Goal: Transaction & Acquisition: Purchase product/service

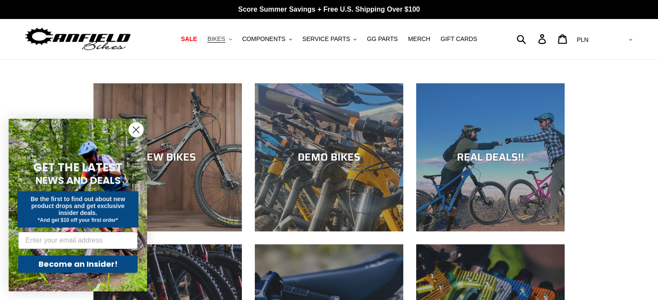
click at [235, 38] on button "BIKES .cls-1{fill:#231f20}" at bounding box center [219, 39] width 33 height 12
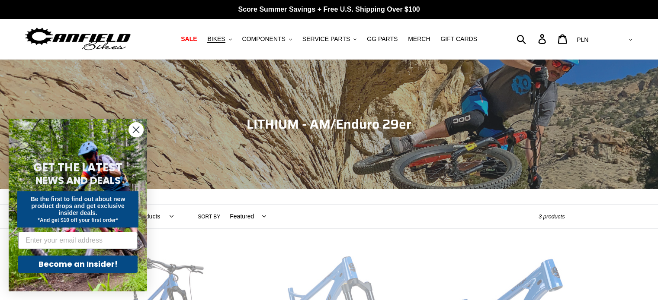
scroll to position [216, 0]
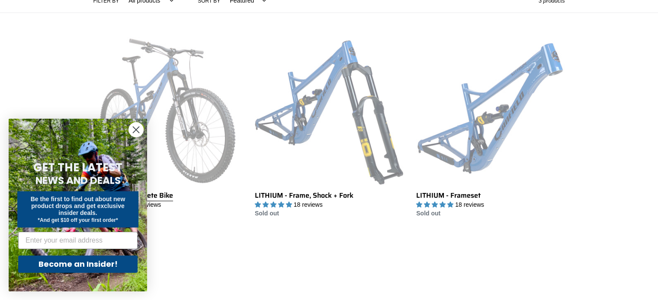
drag, startPoint x: 135, startPoint y: 131, endPoint x: 159, endPoint y: 131, distance: 23.8
click at [135, 131] on circle "Close dialog" at bounding box center [136, 130] width 14 height 14
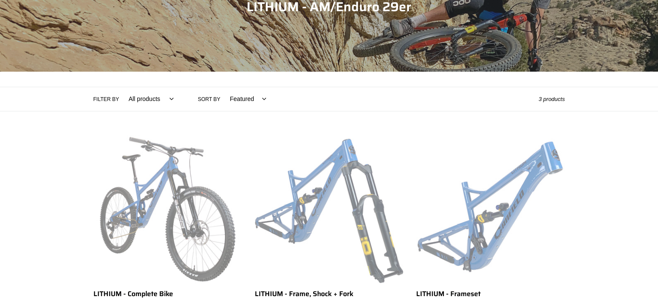
scroll to position [173, 0]
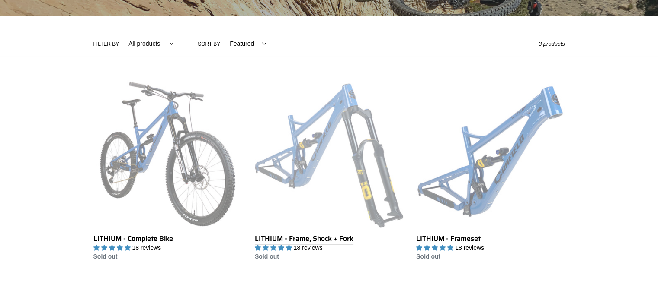
click at [284, 169] on link "LITHIUM - Frame, Shock + Fork" at bounding box center [329, 171] width 148 height 182
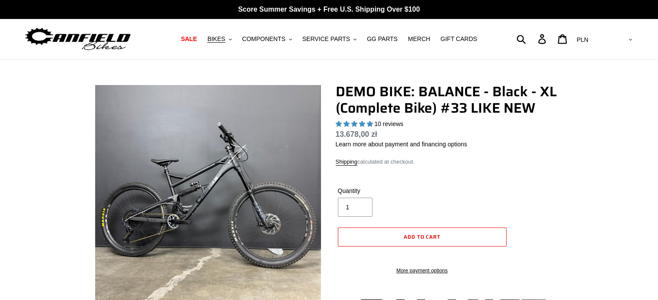
select select "highest-rating"
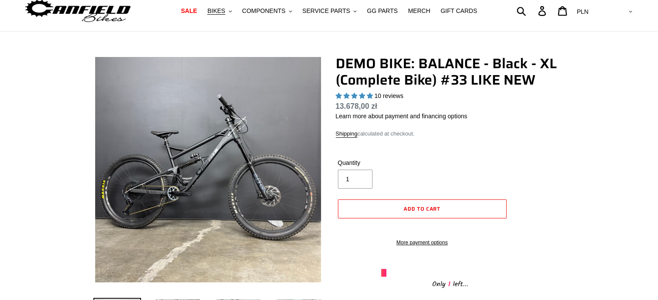
scroll to position [43, 0]
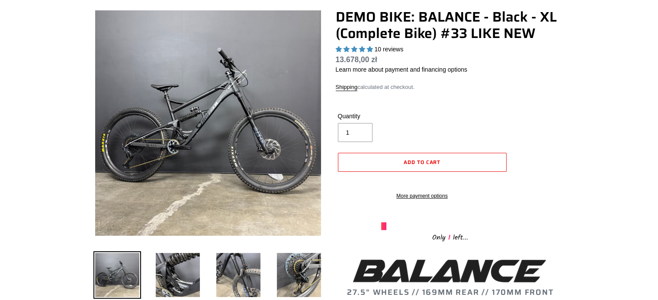
scroll to position [216, 0]
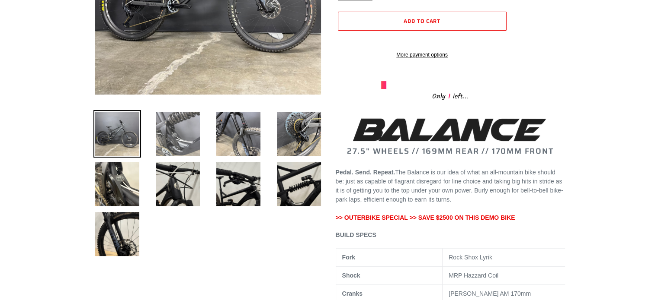
click at [193, 134] on img at bounding box center [178, 134] width 48 height 48
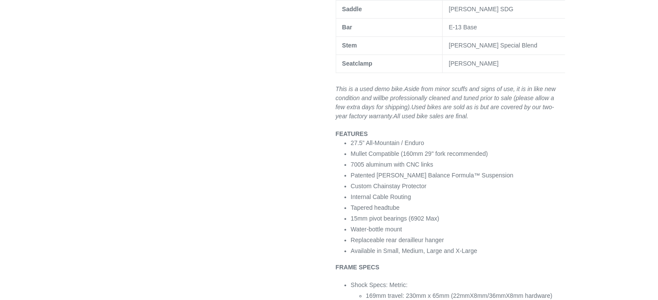
scroll to position [2772, 0]
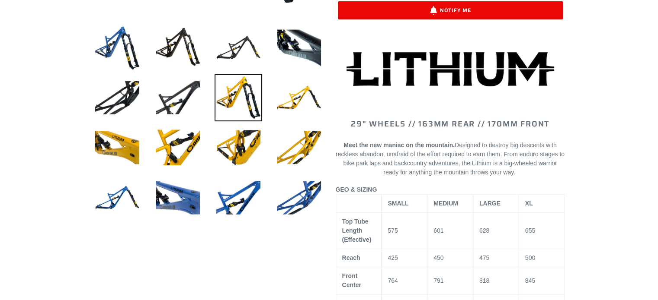
scroll to position [303, 0]
select select "highest-rating"
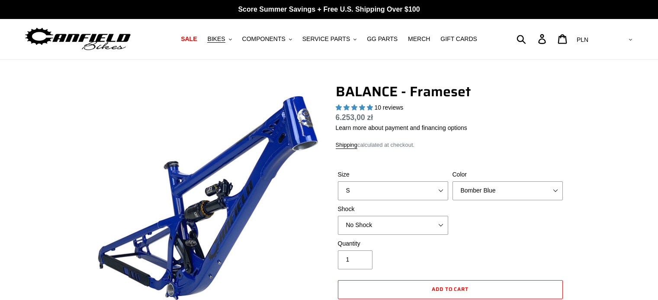
select select "highest-rating"
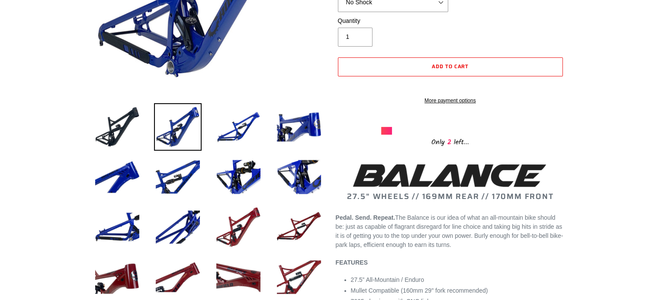
scroll to position [173, 0]
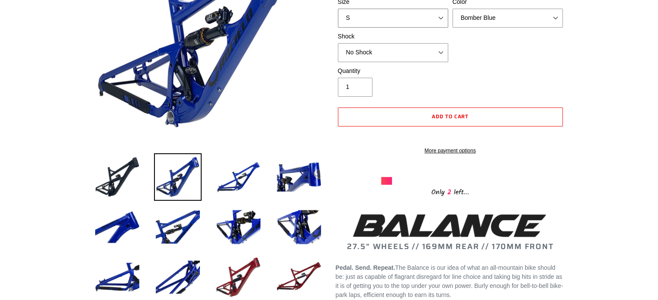
click at [377, 28] on select "S M L XL" at bounding box center [393, 18] width 110 height 19
click at [378, 28] on select "S M L XL" at bounding box center [393, 18] width 110 height 19
click at [388, 62] on select "No Shock Cane Creek Kitsuma Air Öhlins TTX2 Air EXT Storia V3-S" at bounding box center [393, 52] width 110 height 19
click at [338, 43] on select "No Shock Cane Creek Kitsuma Air Öhlins TTX2 Air EXT Storia V3-S" at bounding box center [393, 52] width 110 height 19
click at [389, 63] on div "Size S M L XL Color Bomber Blue Goat's Blood Stealth Black Shock No Shock" at bounding box center [449, 31] width 229 height 69
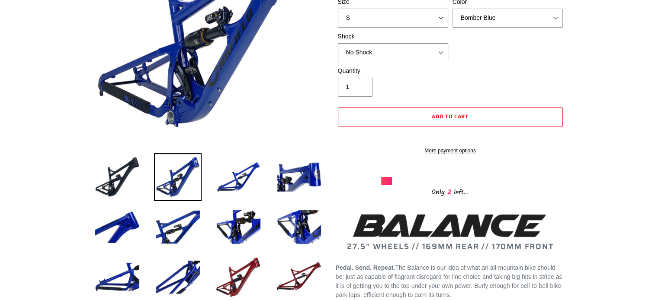
click at [391, 57] on select "No Shock Cane Creek Kitsuma Air Öhlins TTX2 Air EXT Storia V3-S" at bounding box center [393, 52] width 110 height 19
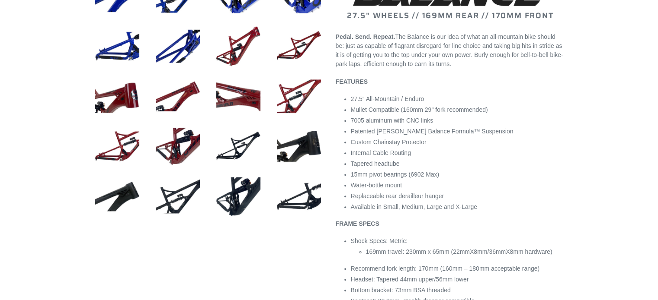
scroll to position [0, 0]
